Goal: Information Seeking & Learning: Learn about a topic

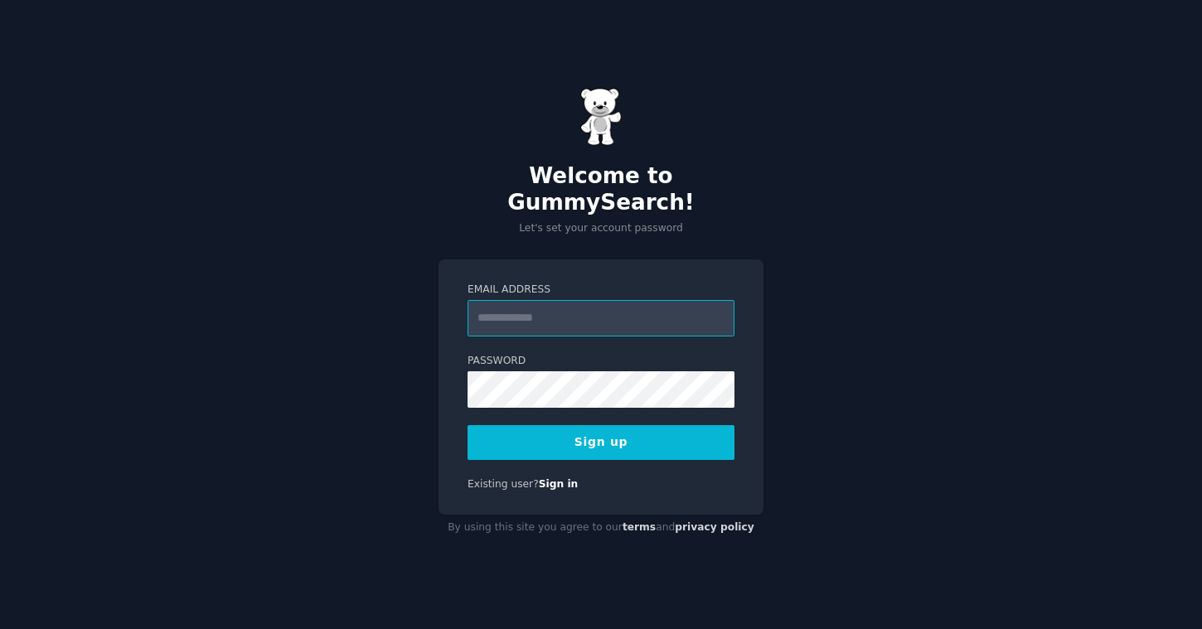
click at [521, 309] on input "Email Address" at bounding box center [601, 318] width 267 height 36
click at [560, 300] on input "Email Address" at bounding box center [601, 318] width 267 height 36
drag, startPoint x: 487, startPoint y: 472, endPoint x: 497, endPoint y: 472, distance: 9.1
click at [497, 478] on span "Existing user?" at bounding box center [503, 484] width 71 height 12
click at [503, 478] on span "Existing user?" at bounding box center [503, 484] width 71 height 12
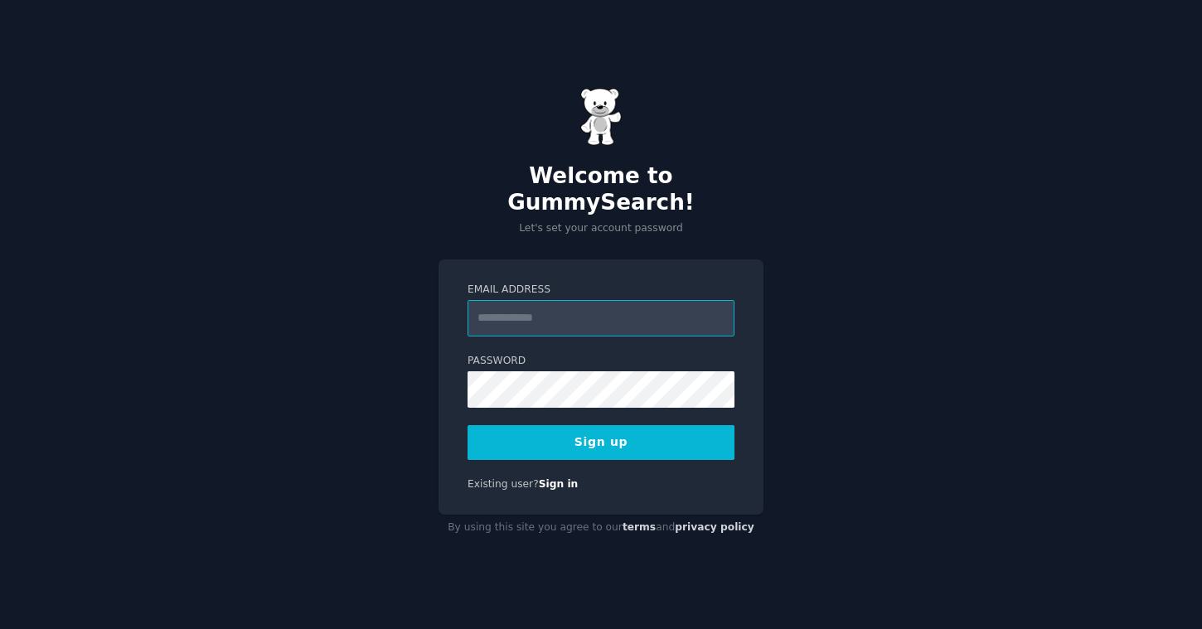
click at [527, 312] on input "Email Address" at bounding box center [601, 318] width 267 height 36
type input "**********"
click at [623, 434] on button "Sign up" at bounding box center [601, 442] width 267 height 35
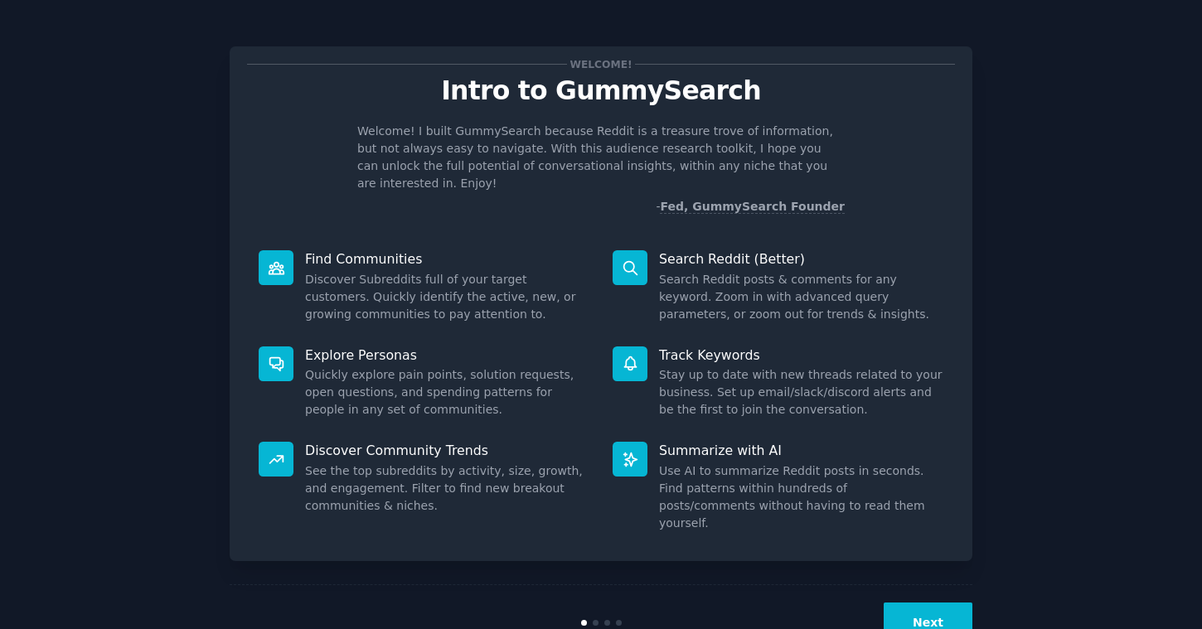
click at [905, 603] on button "Next" at bounding box center [928, 623] width 89 height 41
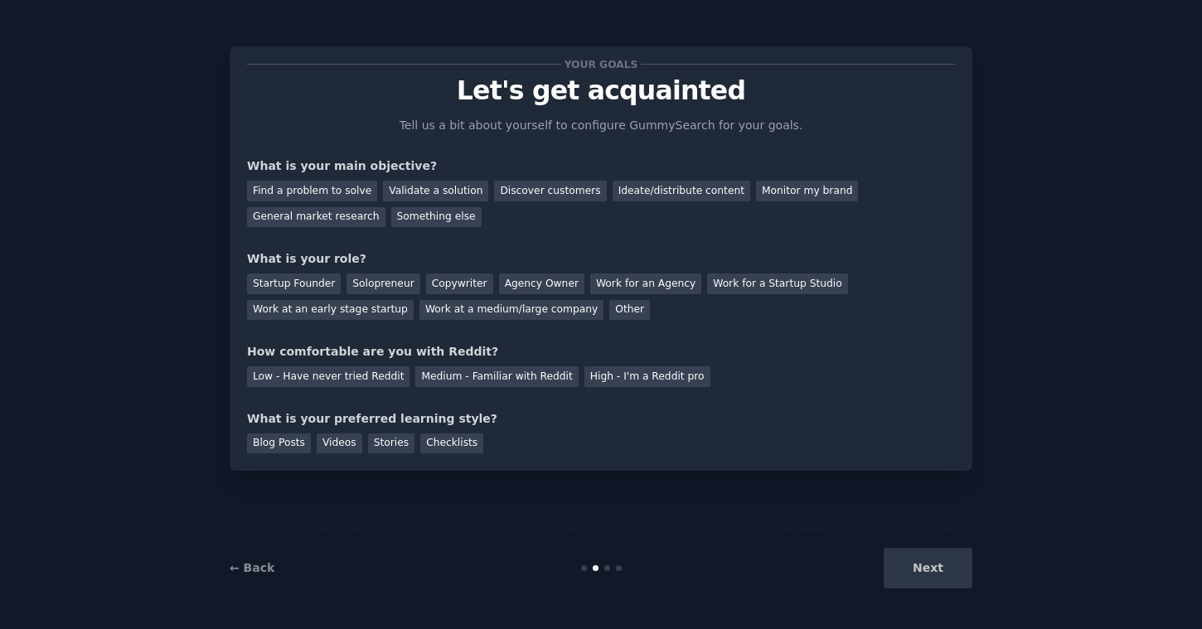
click at [918, 573] on div "Next" at bounding box center [848, 568] width 248 height 41
click at [926, 572] on div "Next" at bounding box center [848, 568] width 248 height 41
click at [881, 510] on div "Your goals Let's get acquainted Tell us a bit about yourself to configure Gummy…" at bounding box center [601, 314] width 743 height 583
click at [923, 565] on div "Next" at bounding box center [848, 568] width 248 height 41
click at [922, 567] on div "Next" at bounding box center [848, 568] width 248 height 41
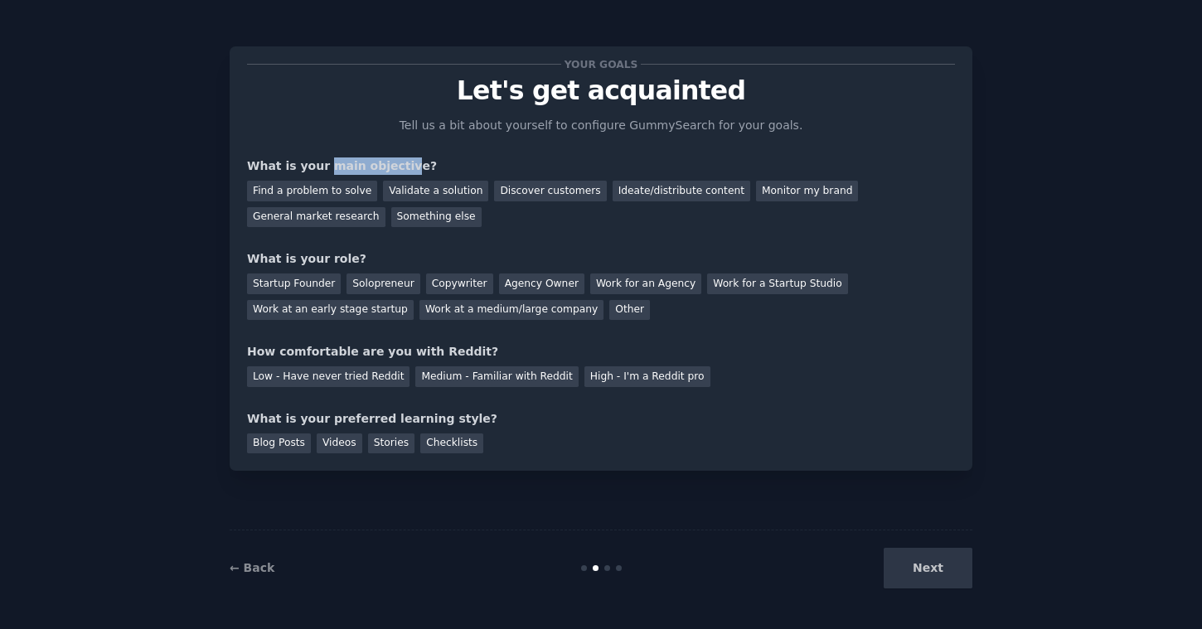
drag, startPoint x: 327, startPoint y: 170, endPoint x: 390, endPoint y: 164, distance: 64.1
click at [393, 163] on div "What is your main objective?" at bounding box center [601, 165] width 708 height 17
click at [312, 195] on div "Find a problem to solve" at bounding box center [312, 191] width 130 height 21
click at [303, 286] on div "Startup Founder" at bounding box center [294, 284] width 94 height 21
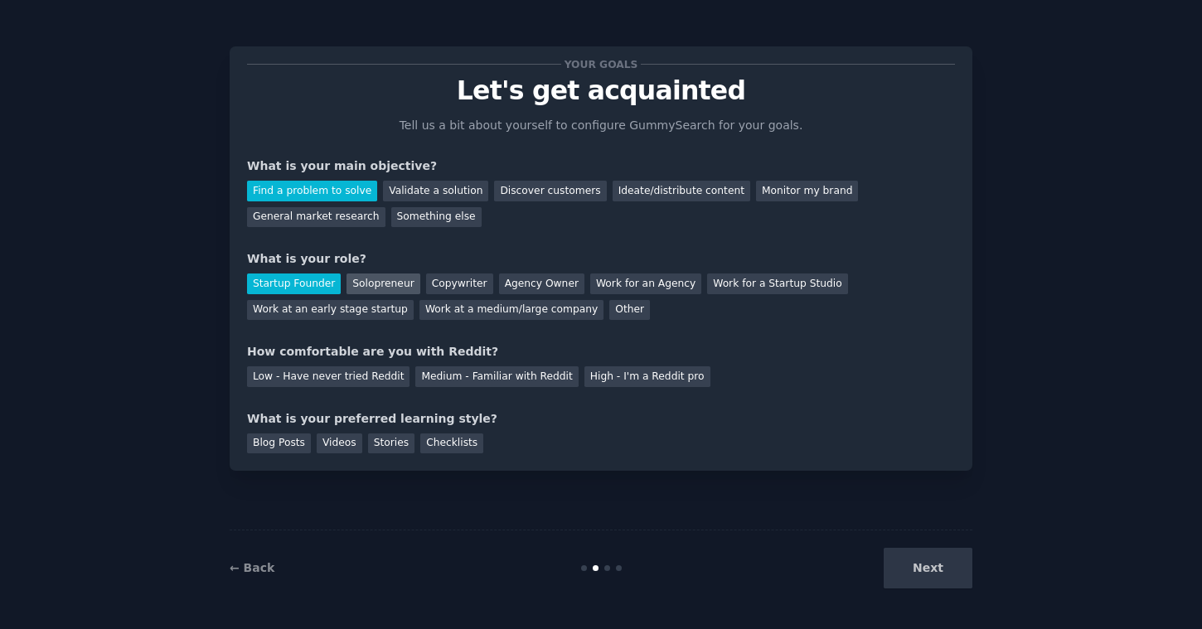
click at [370, 286] on div "Solopreneur" at bounding box center [382, 284] width 73 height 21
click at [318, 379] on div "Low - Have never tried Reddit" at bounding box center [328, 376] width 162 height 21
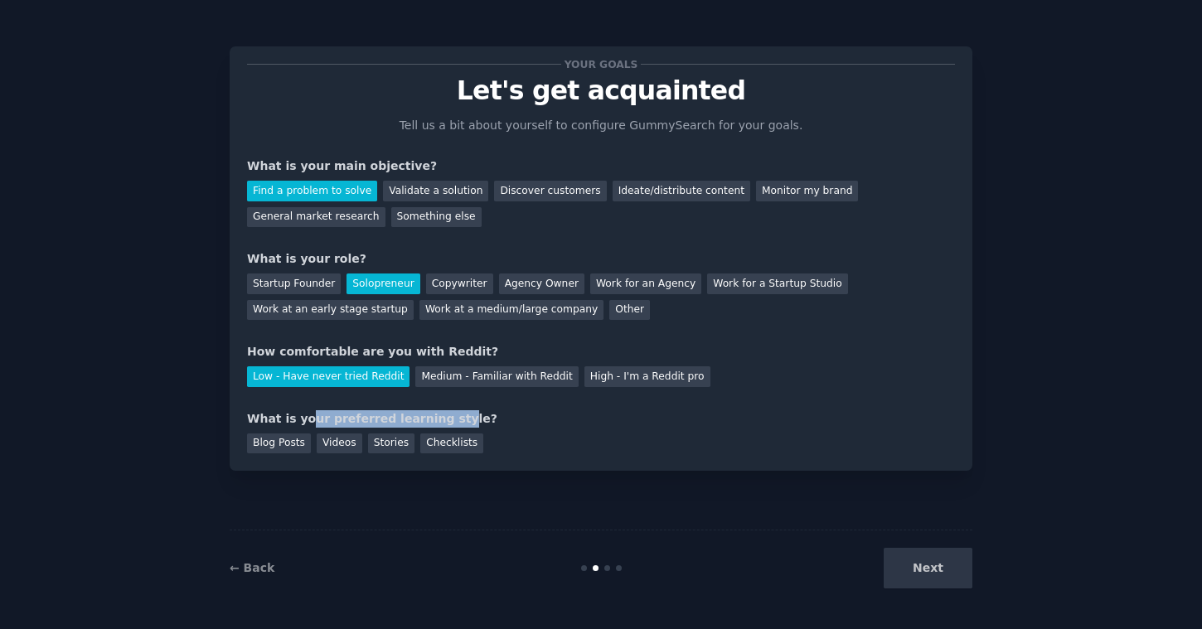
drag, startPoint x: 304, startPoint y: 415, endPoint x: 443, endPoint y: 420, distance: 138.5
click at [443, 420] on div "What is your preferred learning style?" at bounding box center [601, 418] width 708 height 17
click at [331, 444] on div "Videos" at bounding box center [340, 444] width 46 height 21
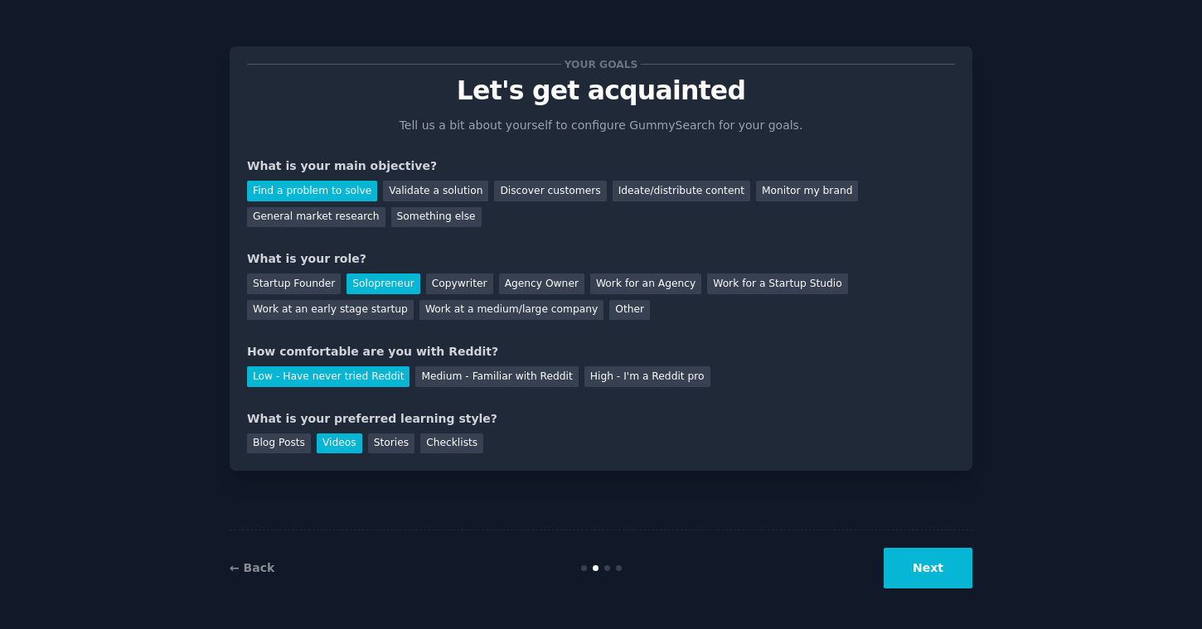
click at [931, 567] on button "Next" at bounding box center [928, 568] width 89 height 41
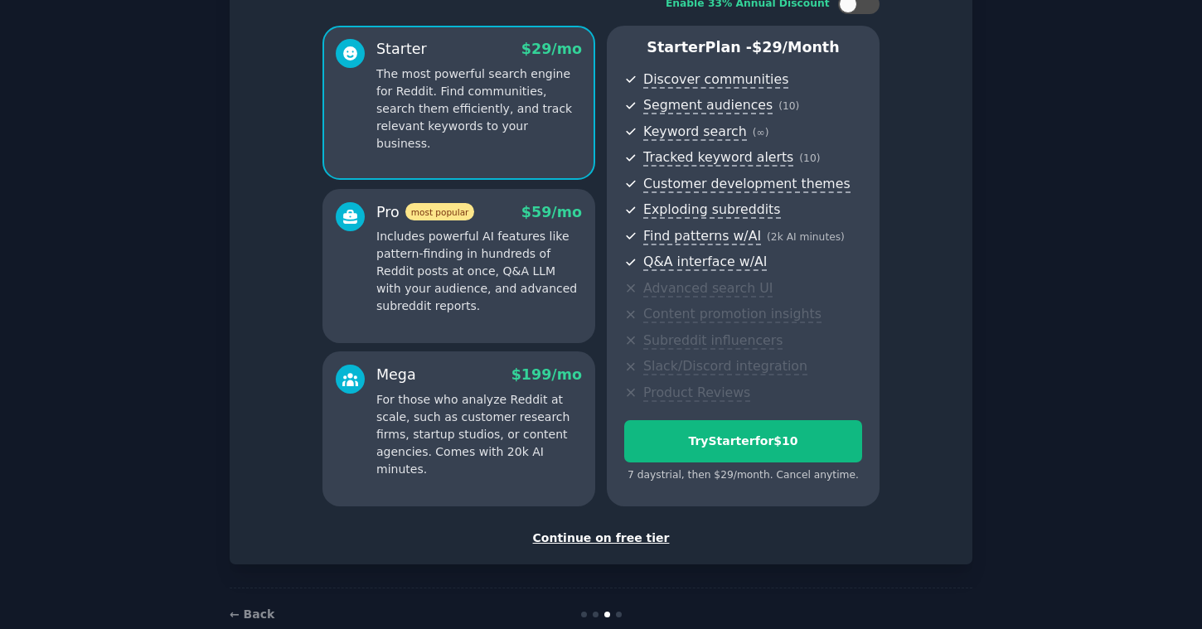
scroll to position [125, 0]
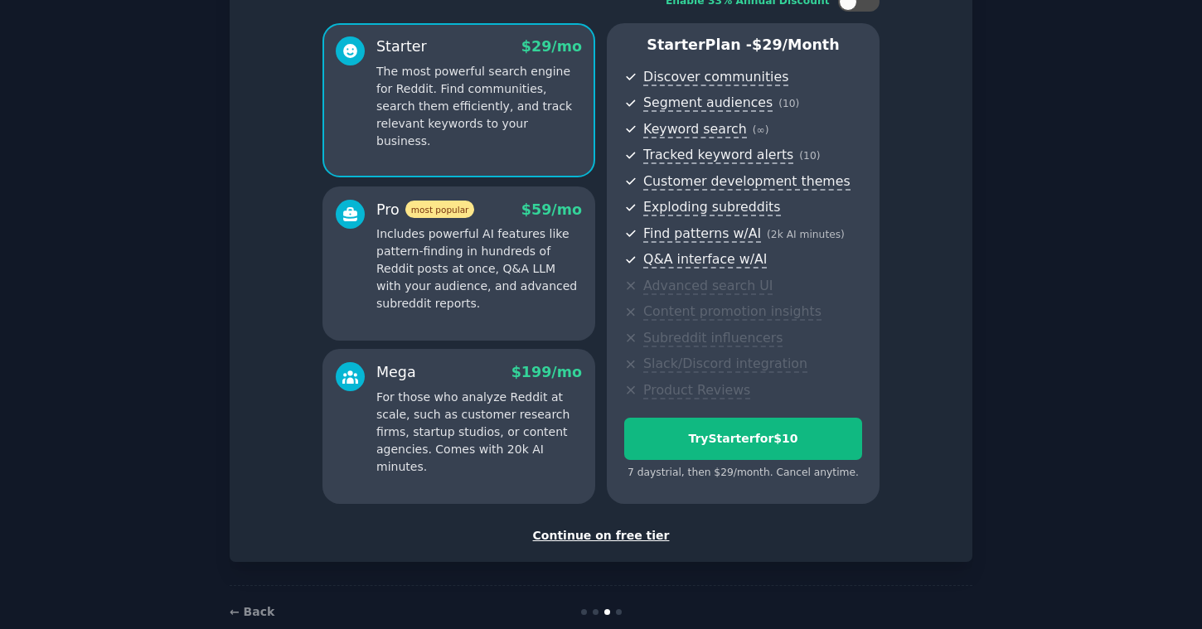
click at [612, 533] on div "Continue on free tier" at bounding box center [601, 535] width 708 height 17
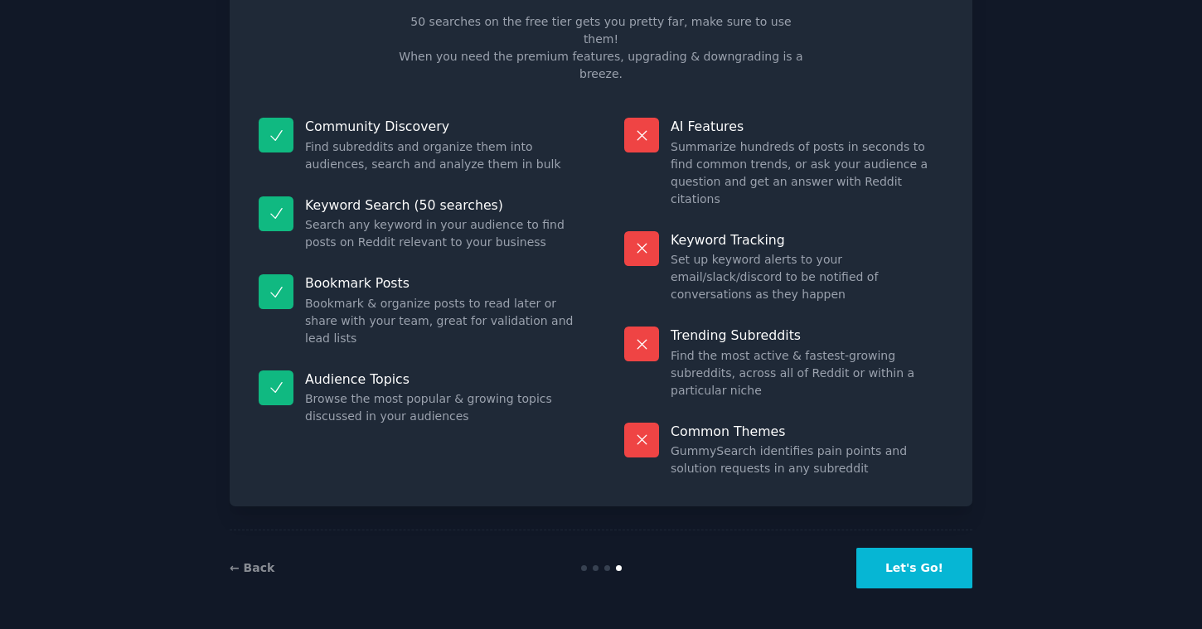
scroll to position [17, 0]
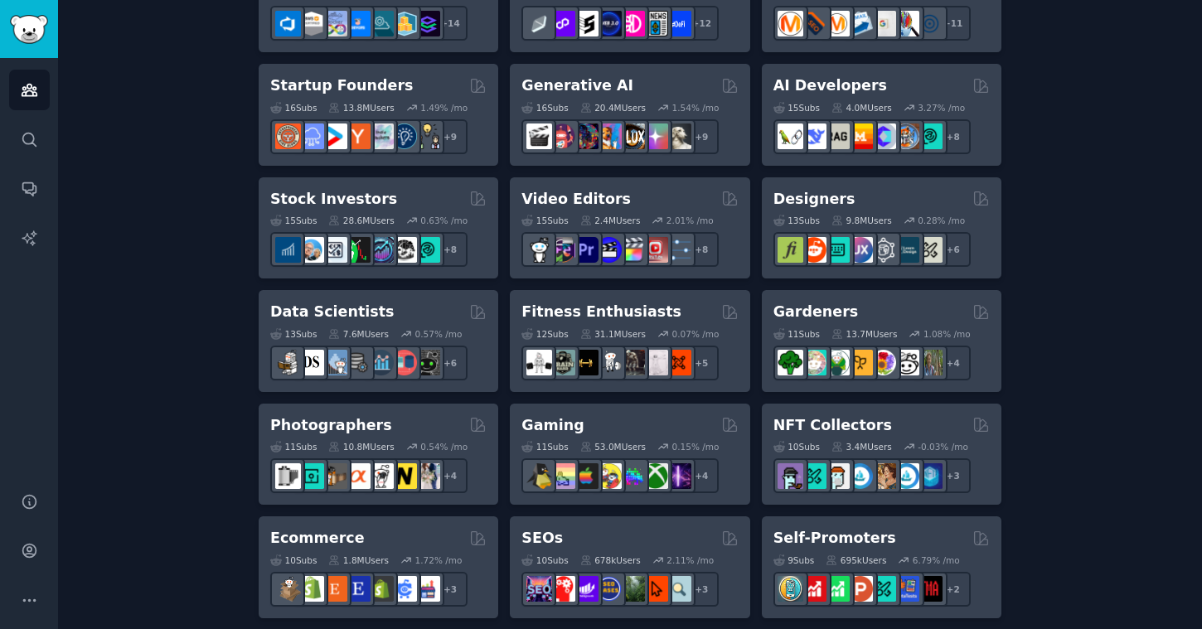
scroll to position [296, 0]
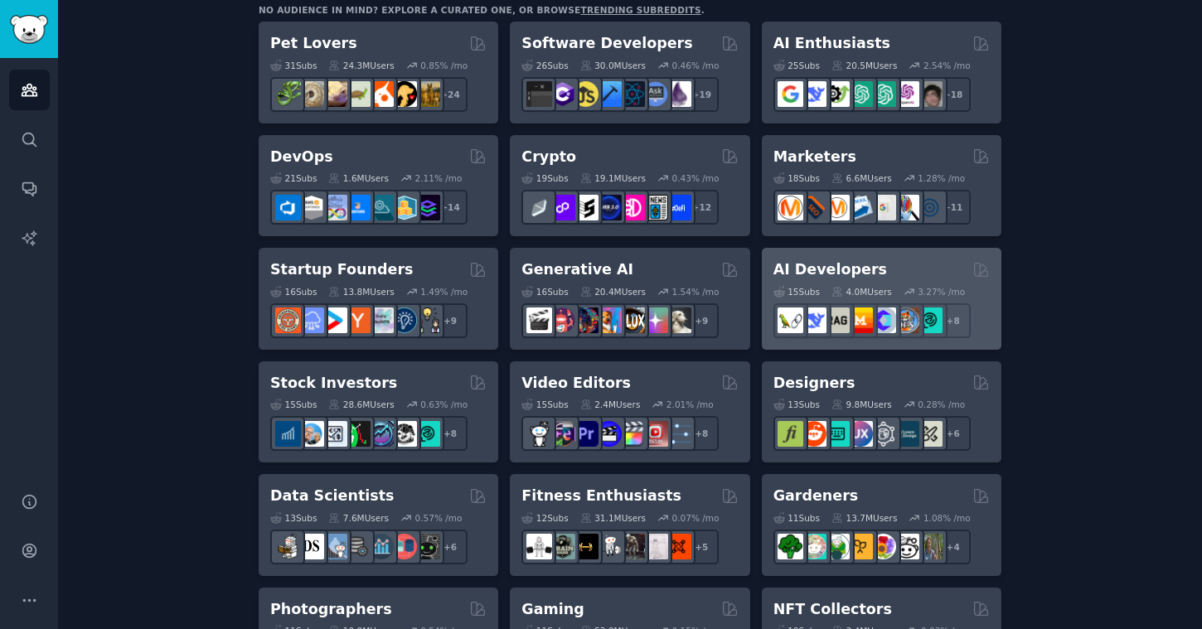
click at [821, 271] on h2 "AI Developers" at bounding box center [830, 269] width 114 height 21
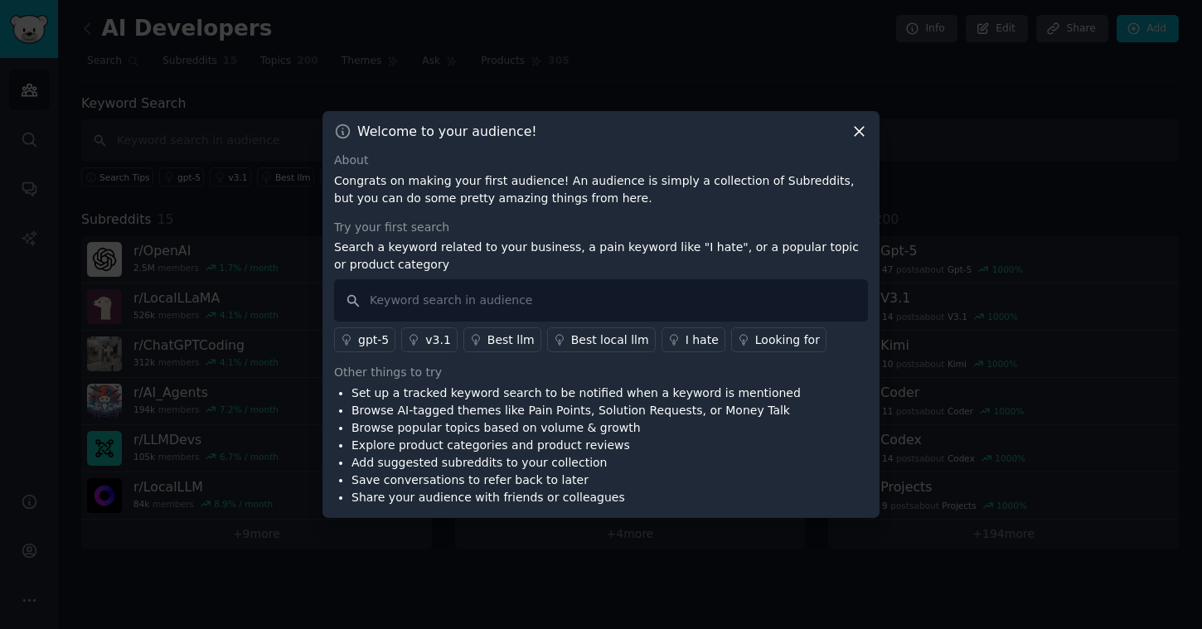
click at [859, 128] on icon at bounding box center [858, 131] width 17 height 17
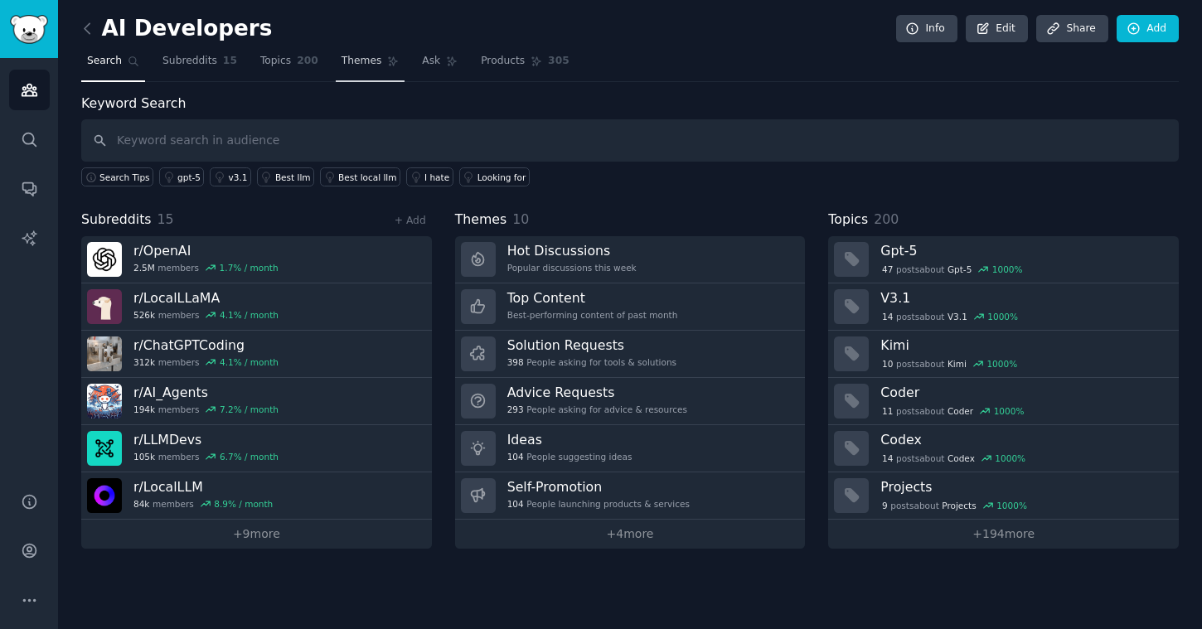
click at [357, 63] on span "Themes" at bounding box center [362, 61] width 41 height 15
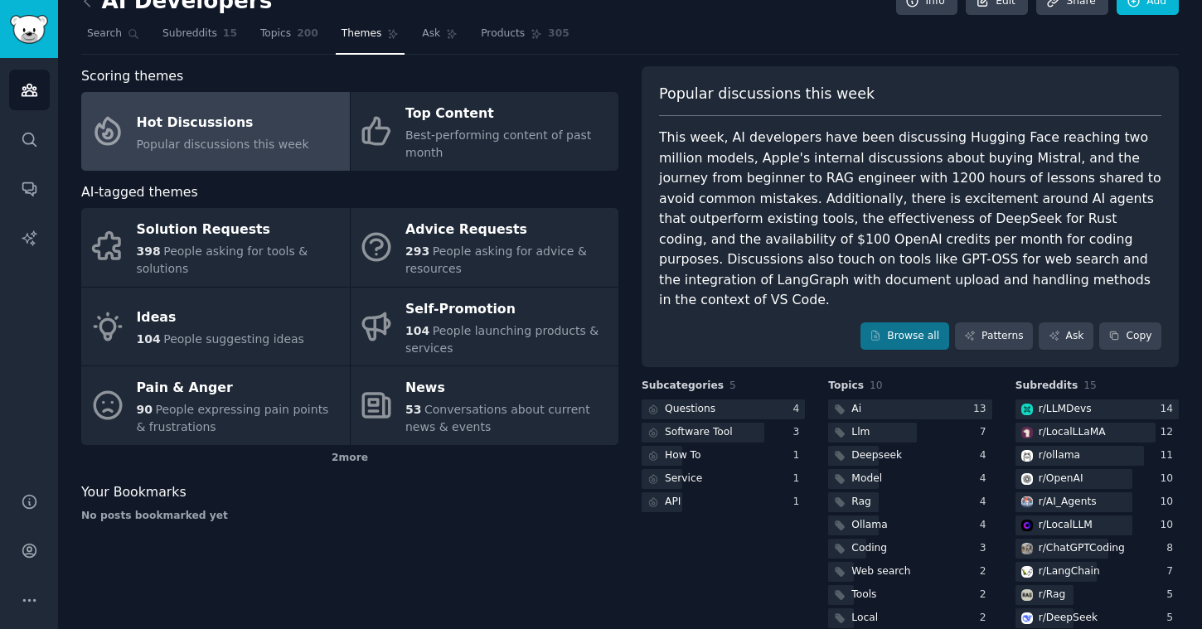
scroll to position [20, 0]
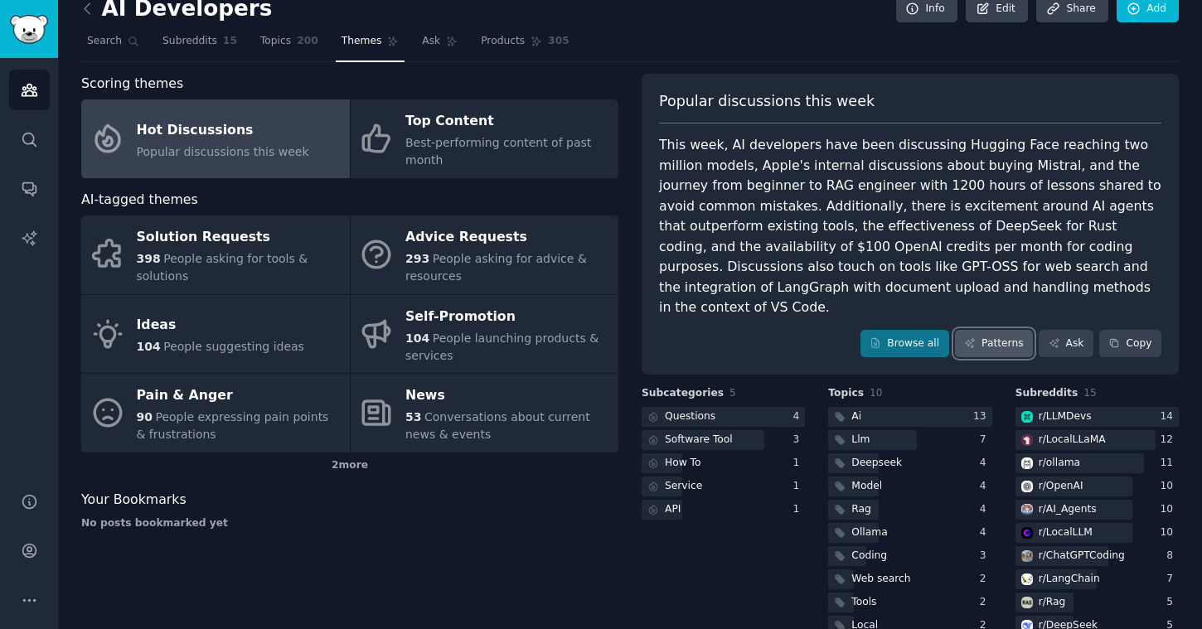
click at [968, 337] on icon at bounding box center [970, 343] width 12 height 12
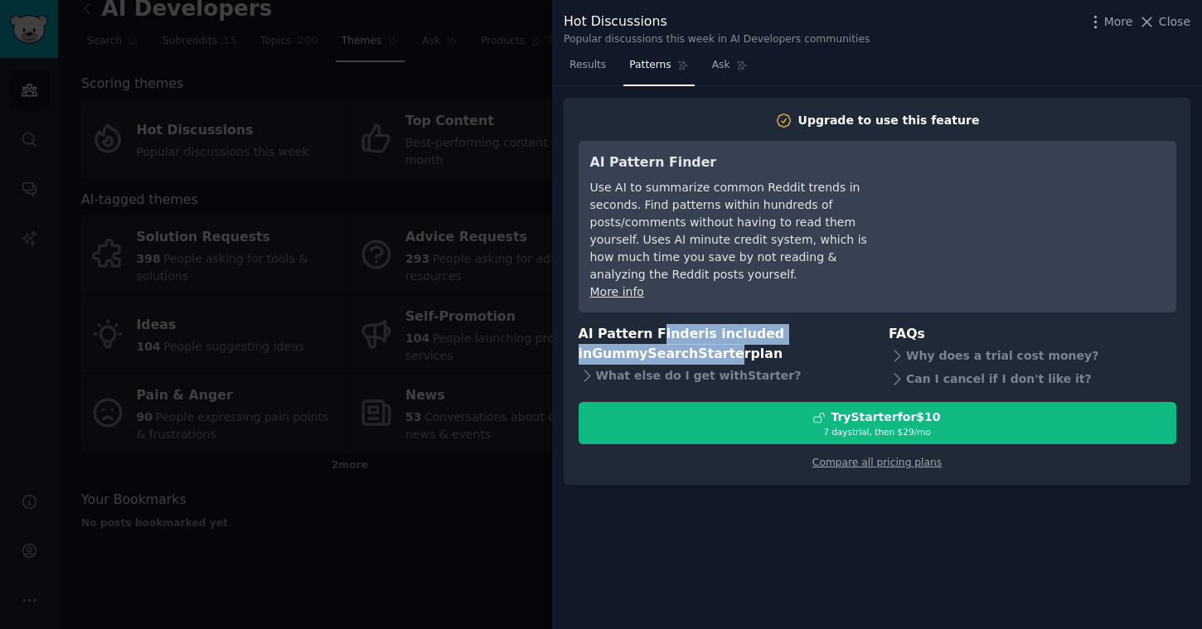
drag, startPoint x: 649, startPoint y: 324, endPoint x: 715, endPoint y: 335, distance: 66.4
click at [715, 335] on h3 "AI Pattern Finder is included in GummySearch Starter plan" at bounding box center [723, 344] width 288 height 41
click at [472, 137] on div at bounding box center [601, 314] width 1202 height 629
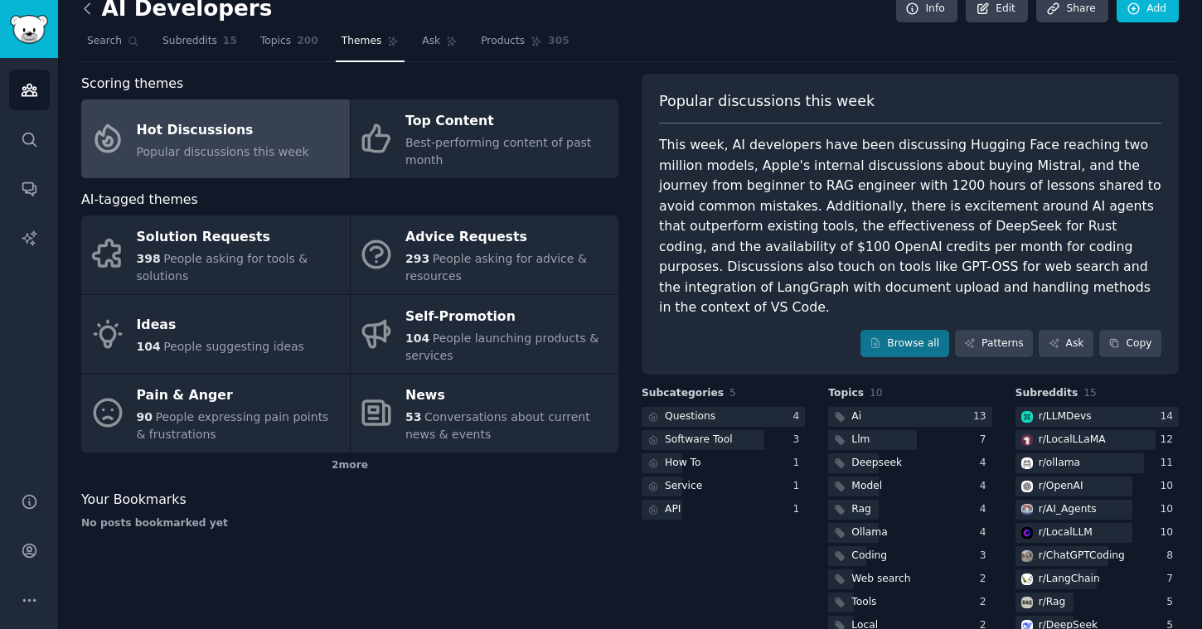
click at [85, 4] on icon at bounding box center [87, 8] width 17 height 17
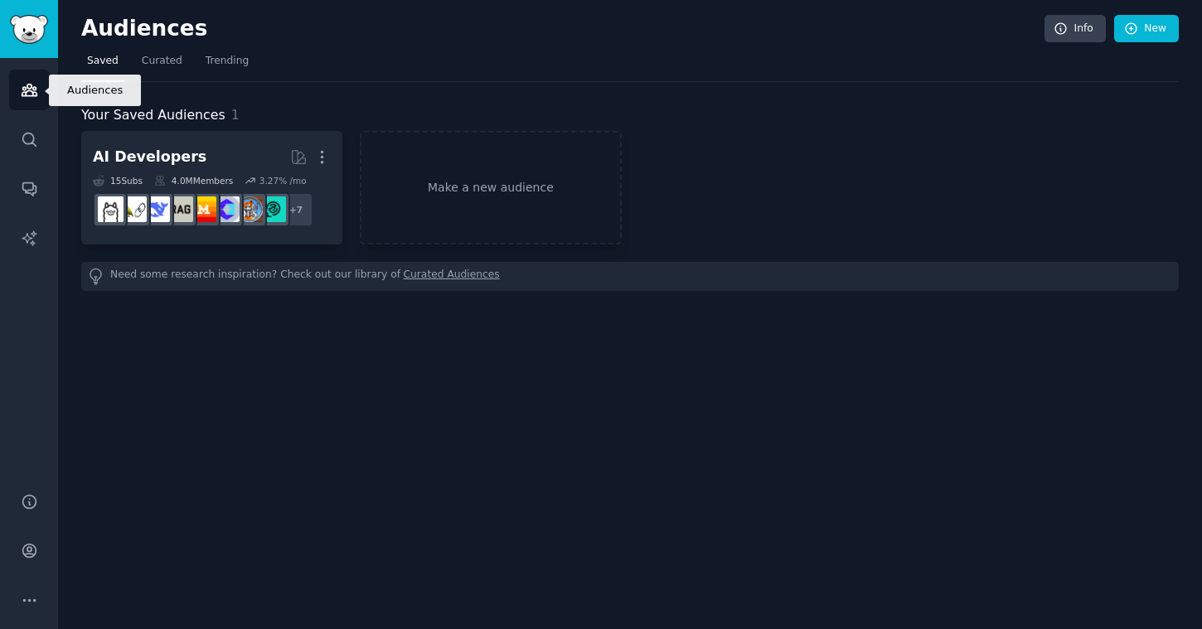
click at [35, 91] on icon "Sidebar" at bounding box center [29, 89] width 17 height 17
click at [494, 182] on link "Make a new audience" at bounding box center [490, 188] width 261 height 114
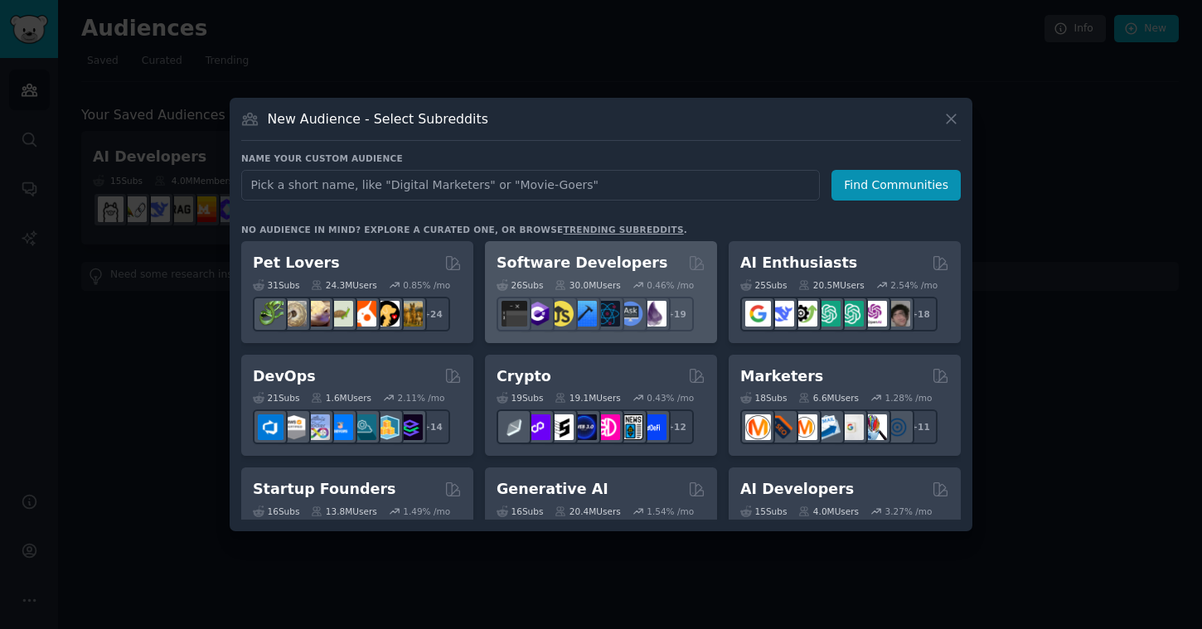
click at [579, 262] on h2 "Software Developers" at bounding box center [582, 263] width 171 height 21
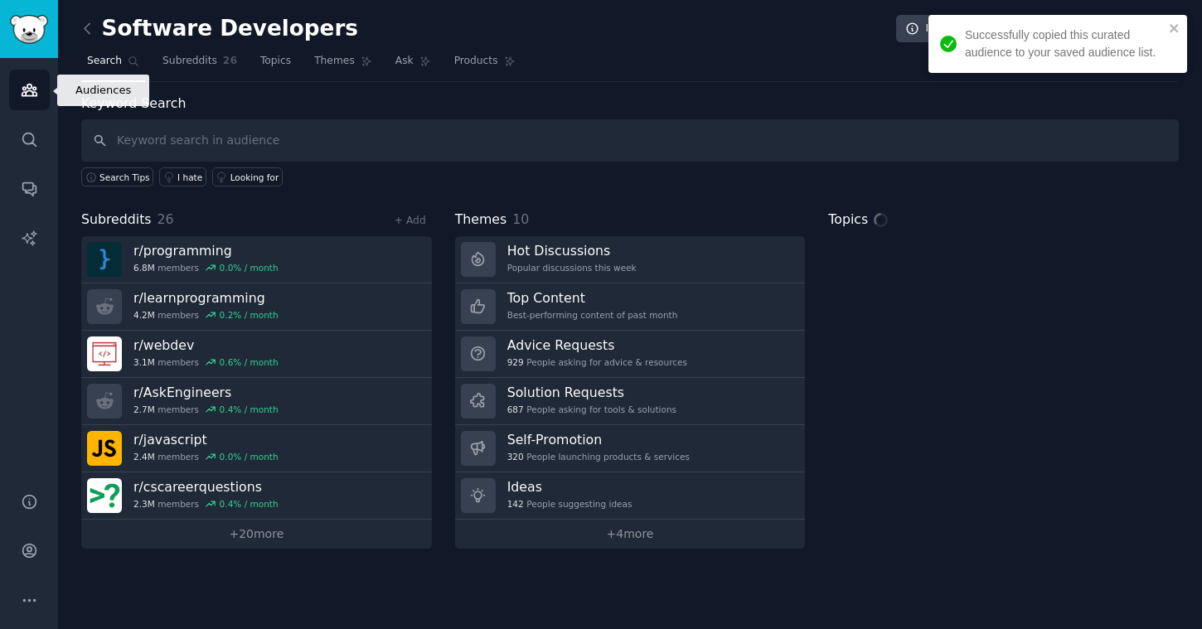
click at [35, 86] on icon "Sidebar" at bounding box center [29, 91] width 15 height 12
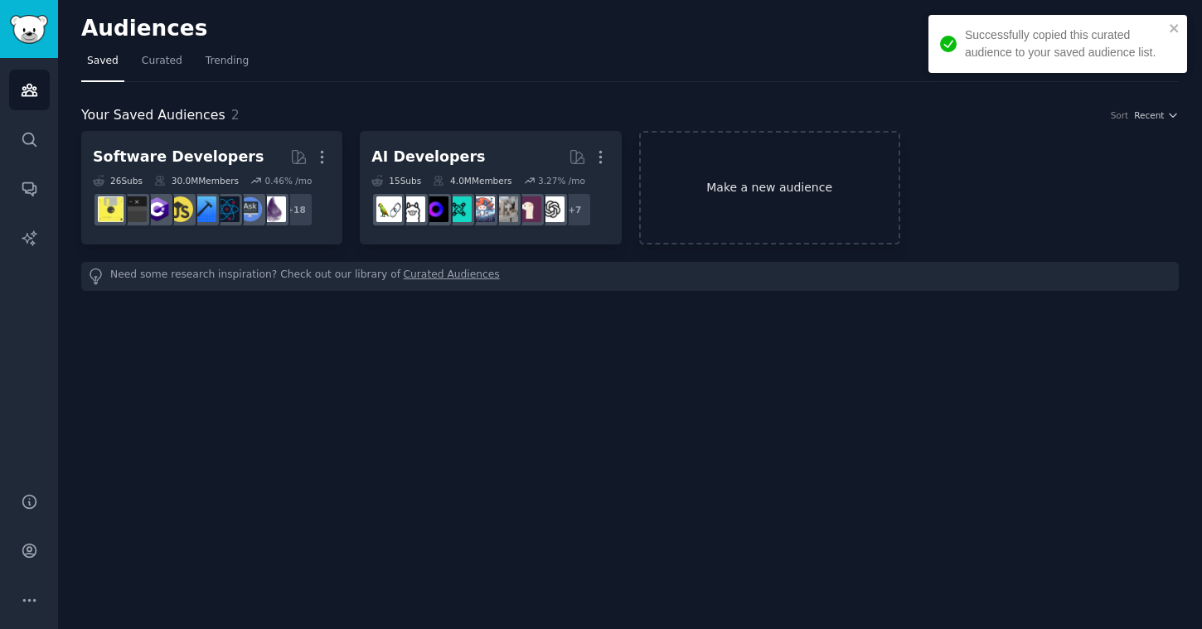
click at [718, 191] on link "Make a new audience" at bounding box center [769, 188] width 261 height 114
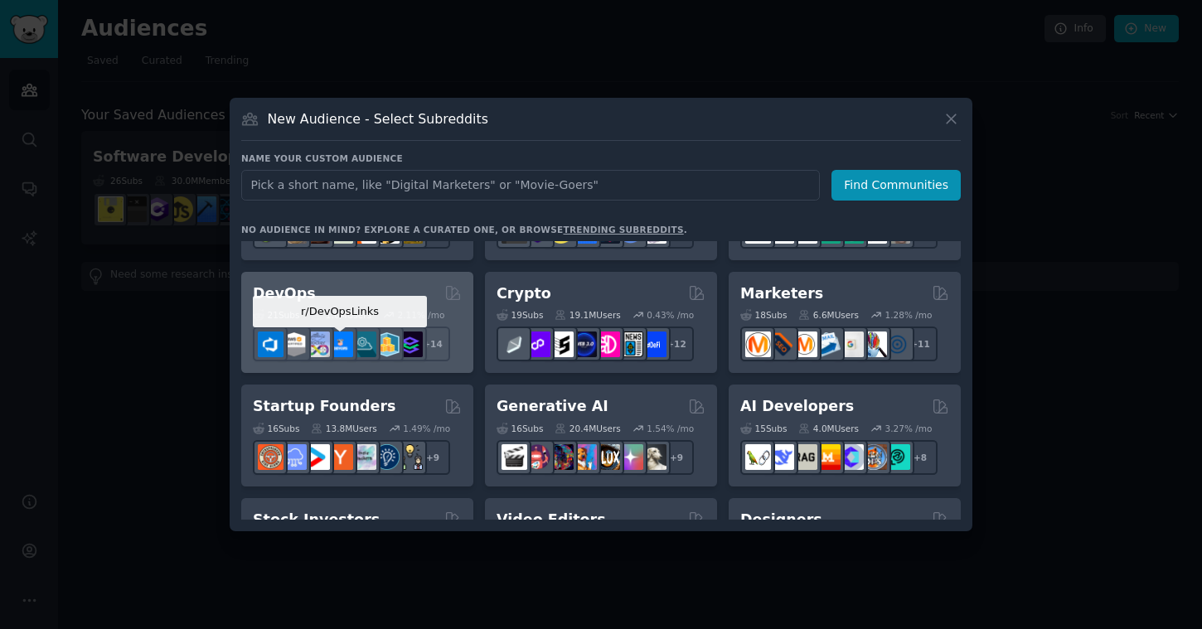
scroll to position [85, 0]
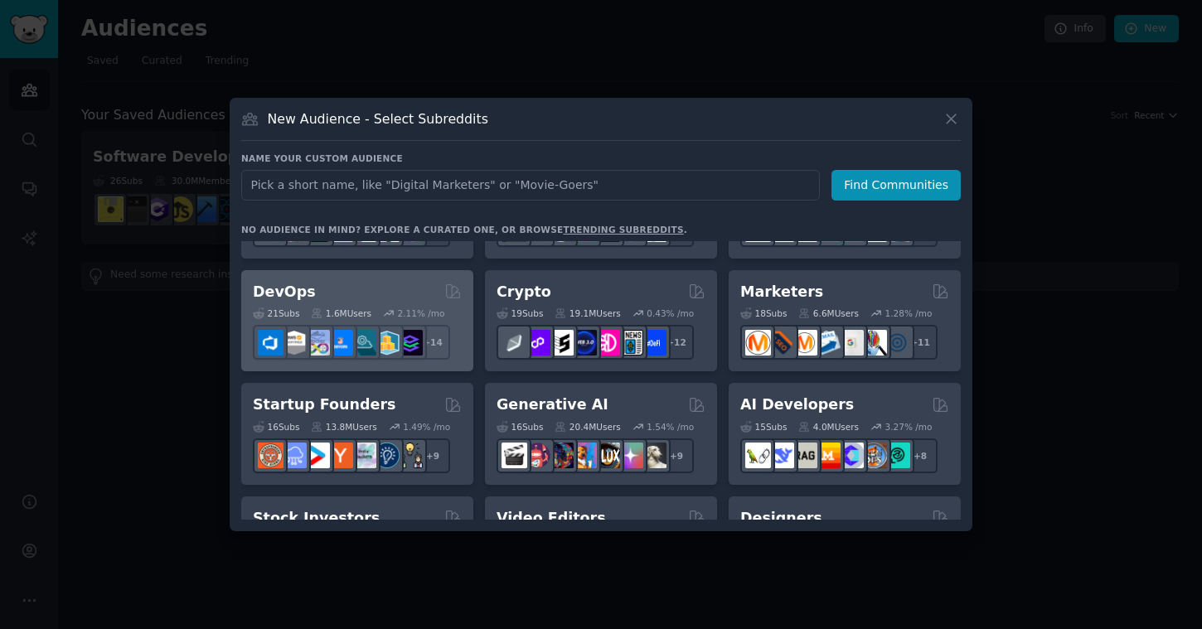
click at [285, 293] on h2 "DevOps" at bounding box center [284, 292] width 63 height 21
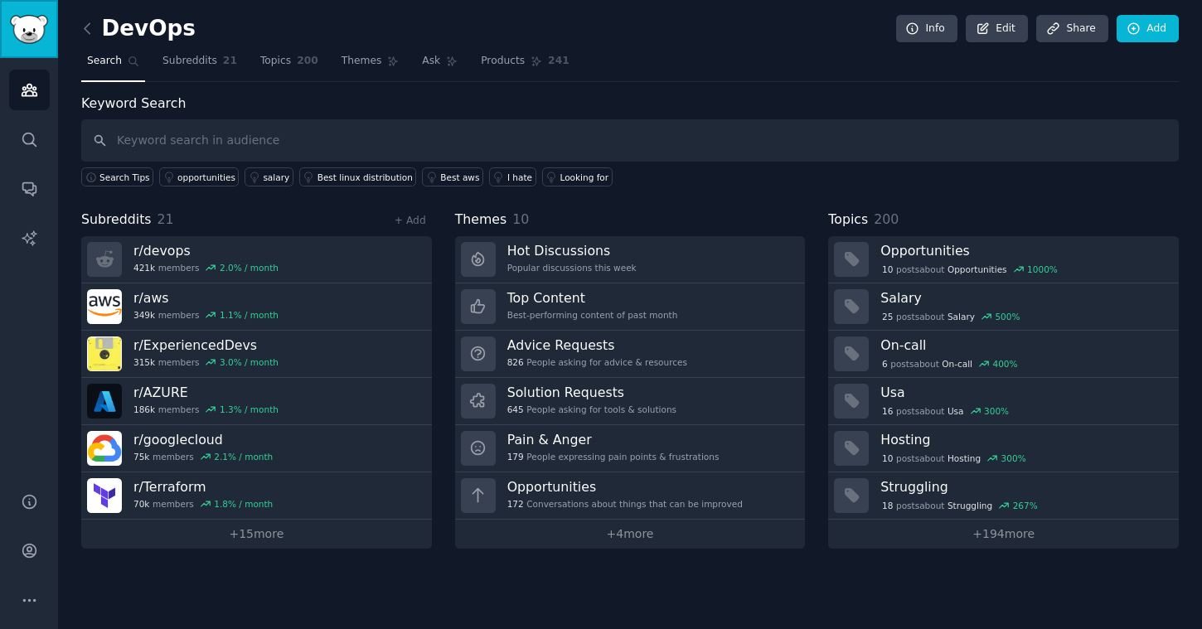
click at [36, 31] on img "Sidebar" at bounding box center [29, 29] width 38 height 29
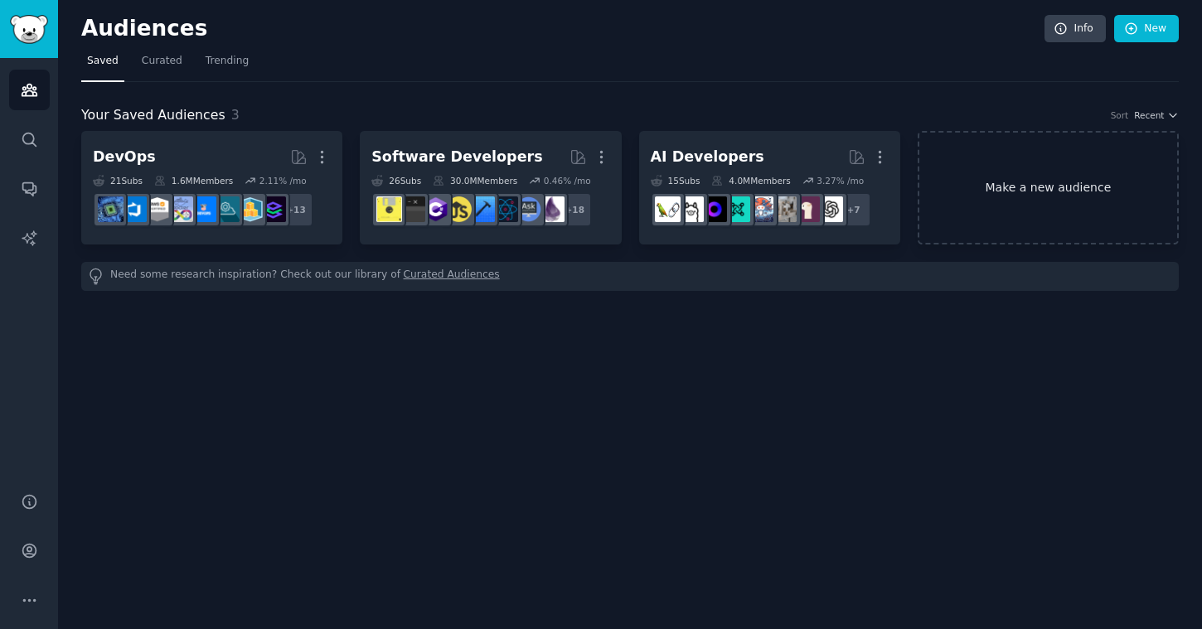
click at [1011, 168] on link "Make a new audience" at bounding box center [1048, 188] width 261 height 114
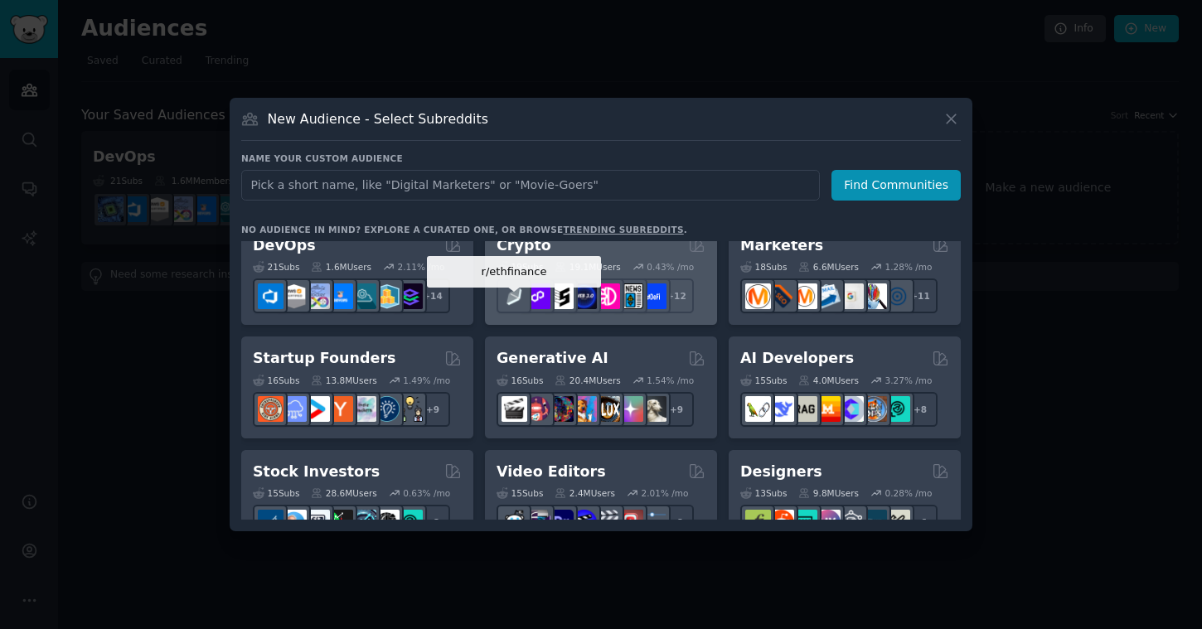
scroll to position [133, 0]
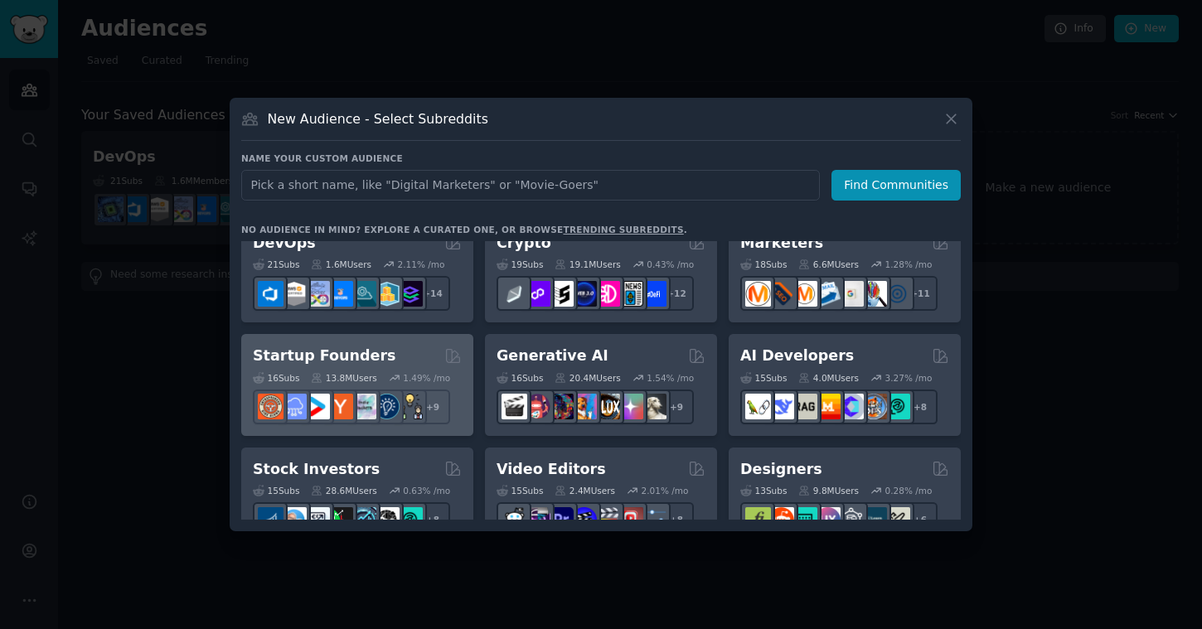
click at [303, 357] on h2 "Startup Founders" at bounding box center [324, 356] width 143 height 21
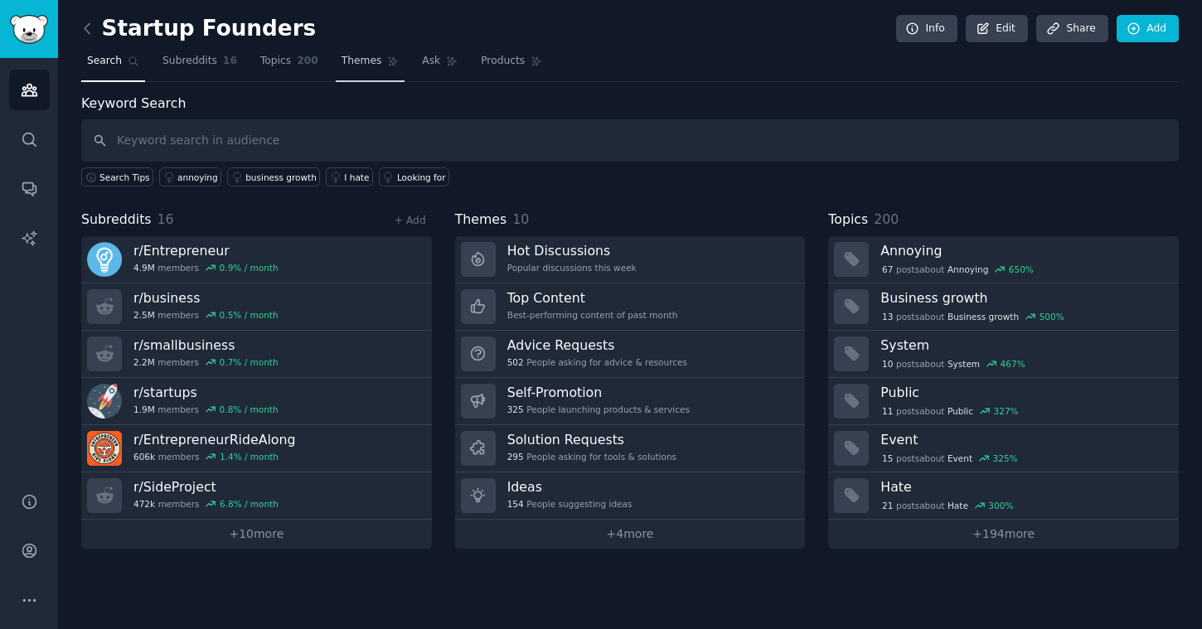
click at [364, 67] on span "Themes" at bounding box center [362, 61] width 41 height 15
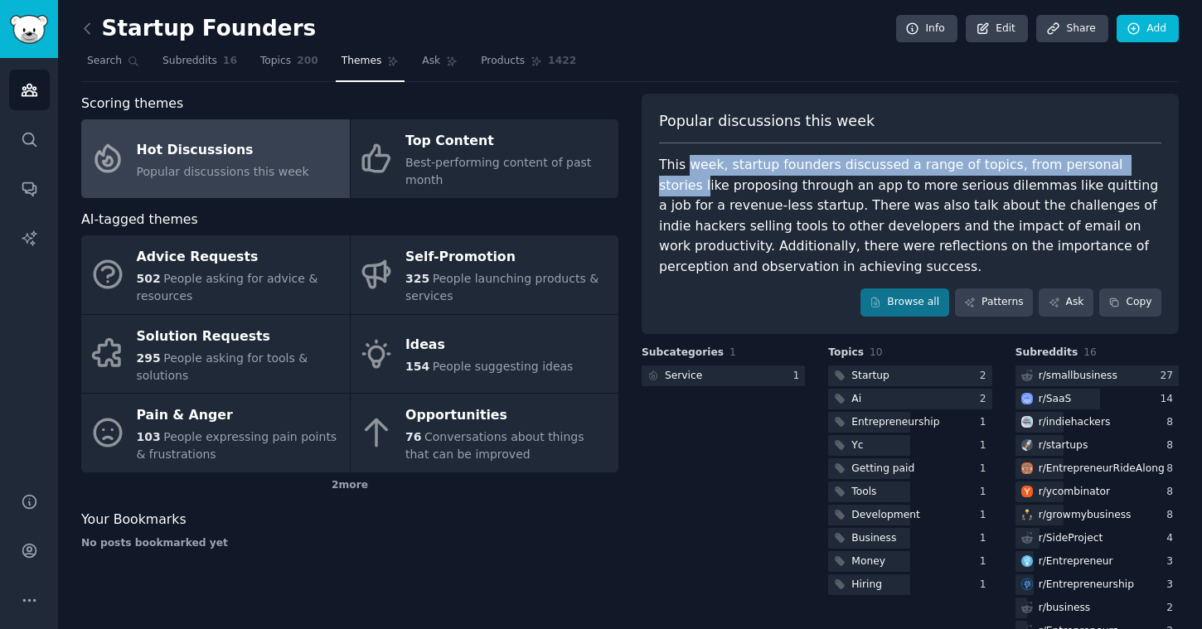
drag, startPoint x: 689, startPoint y: 168, endPoint x: 1126, endPoint y: 167, distance: 436.8
click at [1126, 167] on div "This week, startup founders discussed a range of topics, from personal stories …" at bounding box center [910, 216] width 502 height 122
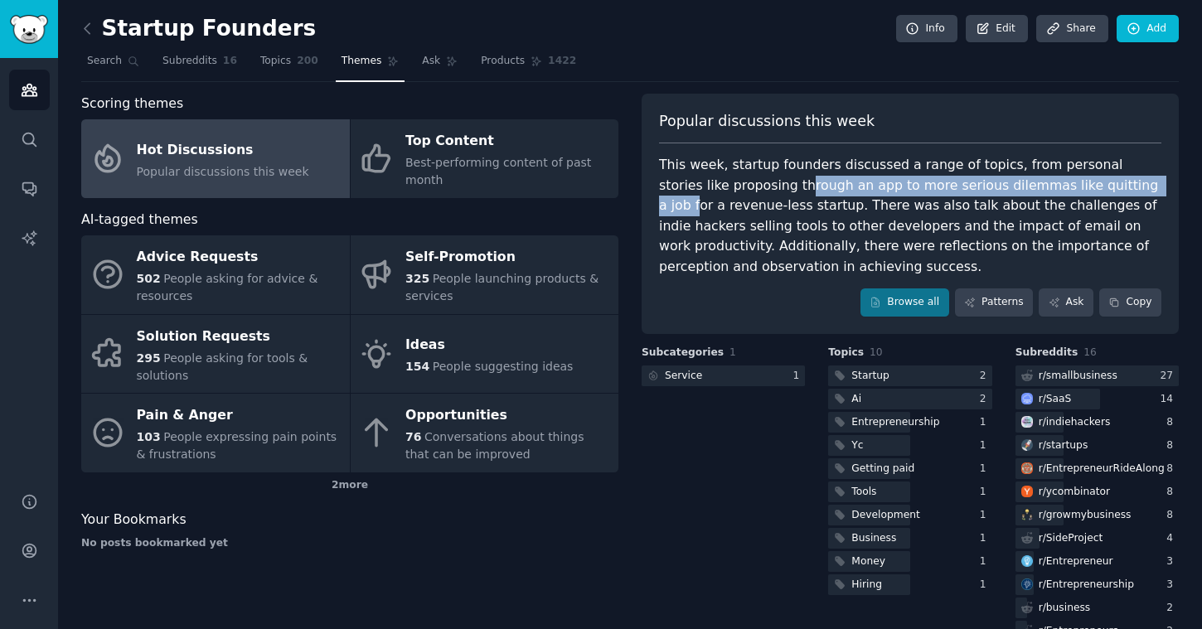
drag, startPoint x: 733, startPoint y: 185, endPoint x: 1078, endPoint y: 179, distance: 344.9
click at [1078, 179] on div "This week, startup founders discussed a range of topics, from personal stories …" at bounding box center [910, 216] width 502 height 122
click at [997, 304] on link "Patterns" at bounding box center [994, 302] width 78 height 28
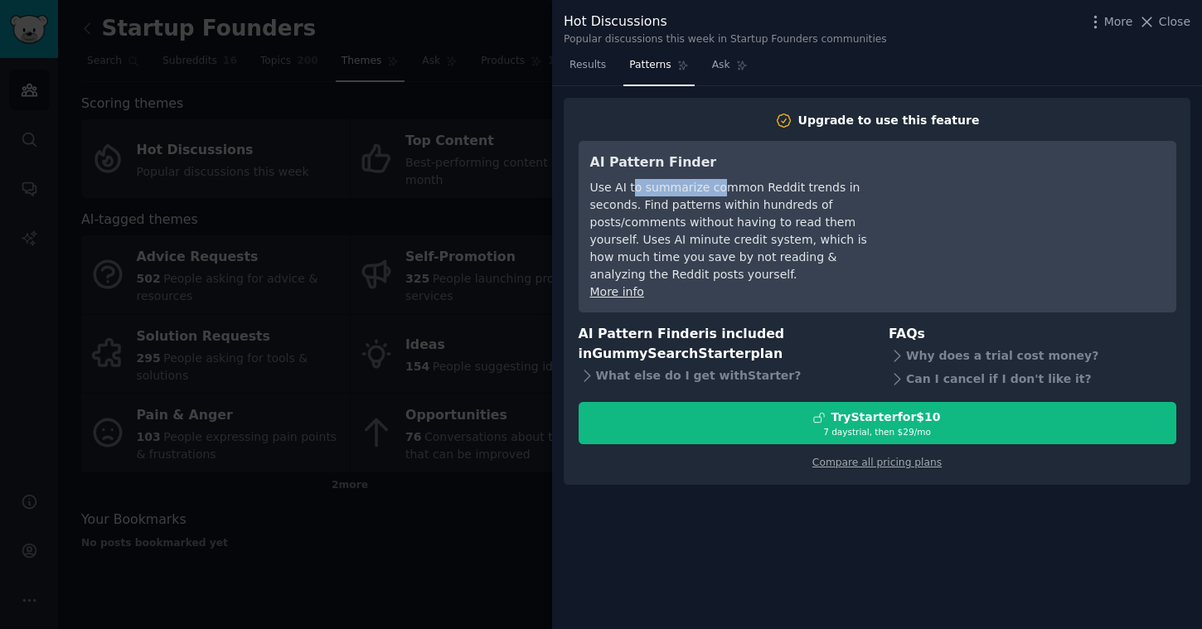
drag, startPoint x: 643, startPoint y: 192, endPoint x: 719, endPoint y: 191, distance: 76.3
click at [719, 191] on div "Use AI to summarize common Reddit trends in seconds. Find patterns within hundr…" at bounding box center [741, 231] width 303 height 104
click at [630, 194] on div "Use AI to summarize common Reddit trends in seconds. Find patterns within hundr…" at bounding box center [741, 231] width 303 height 104
drag, startPoint x: 648, startPoint y: 190, endPoint x: 825, endPoint y: 191, distance: 176.6
click at [823, 191] on div "Use AI to summarize common Reddit trends in seconds. Find patterns within hundr…" at bounding box center [741, 231] width 303 height 104
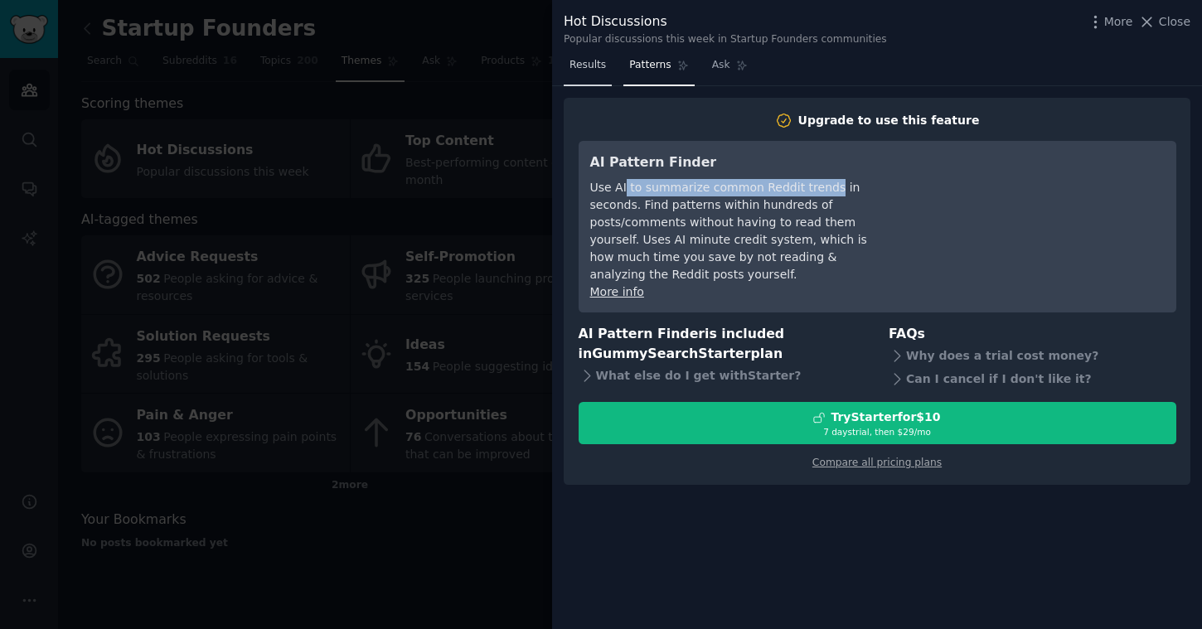
drag, startPoint x: 579, startPoint y: 72, endPoint x: 591, endPoint y: 80, distance: 13.8
click at [580, 72] on span "Results" at bounding box center [587, 65] width 36 height 15
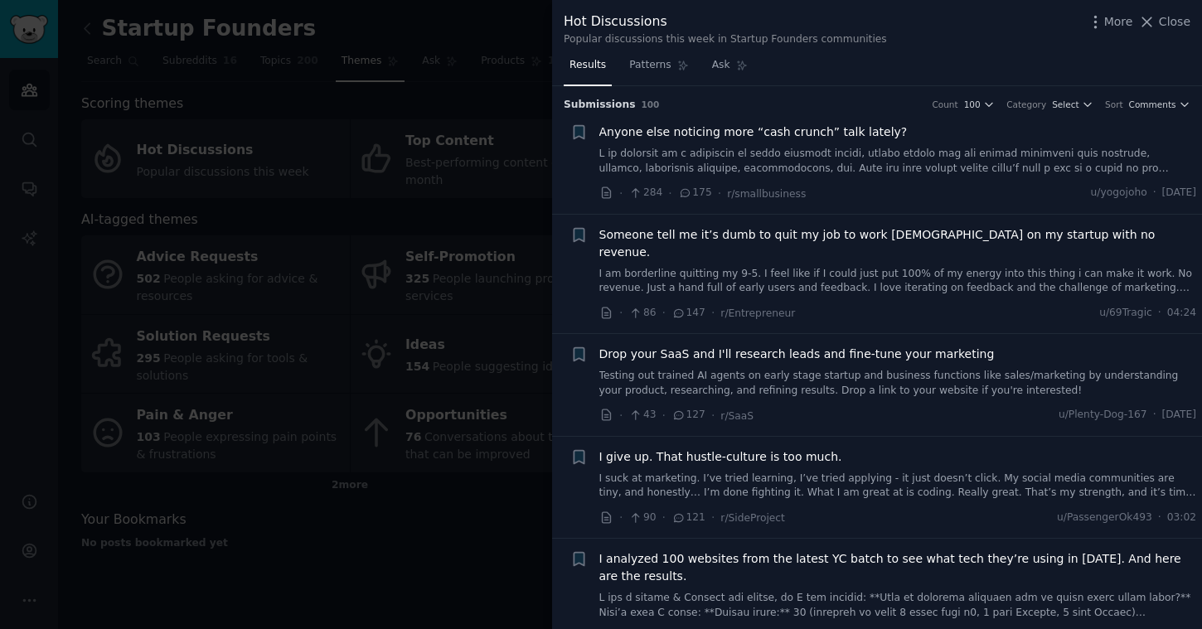
scroll to position [173, 0]
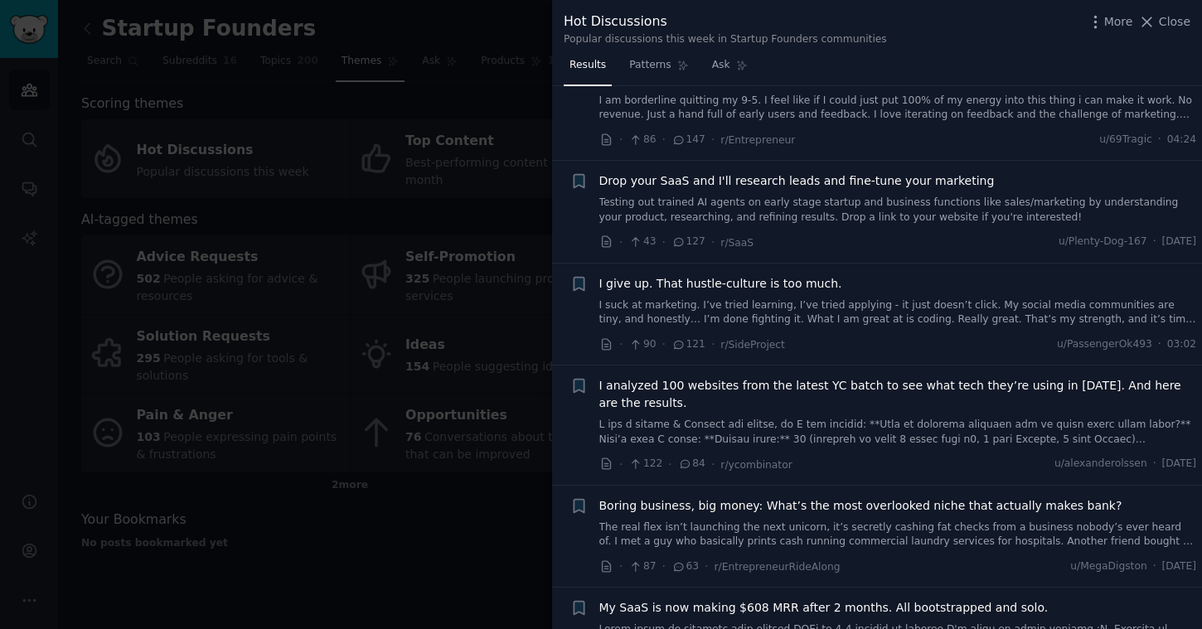
click at [470, 287] on div at bounding box center [601, 314] width 1202 height 629
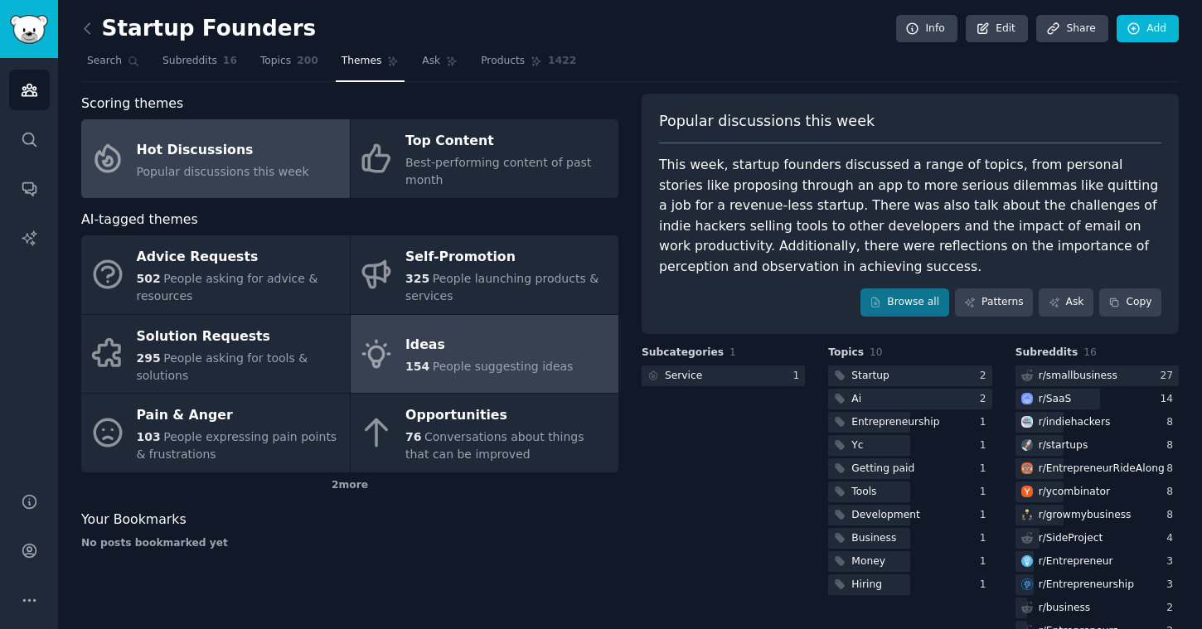
click at [468, 344] on div "Ideas" at bounding box center [488, 345] width 167 height 27
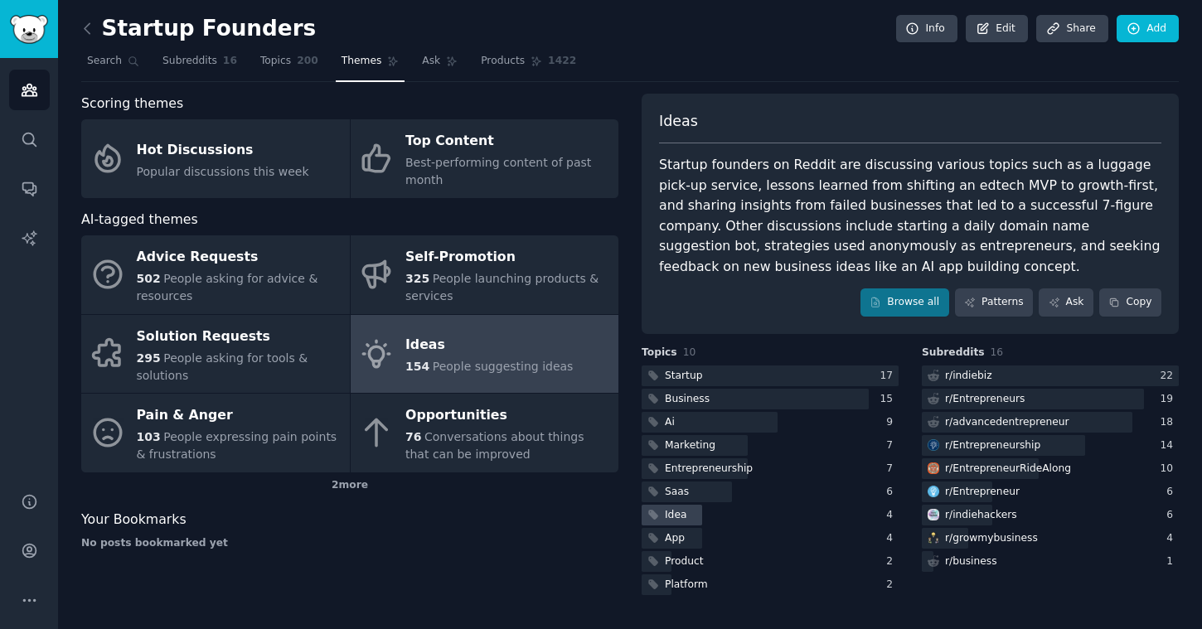
click at [666, 516] on div "Idea" at bounding box center [676, 515] width 22 height 15
